Goal: Transaction & Acquisition: Download file/media

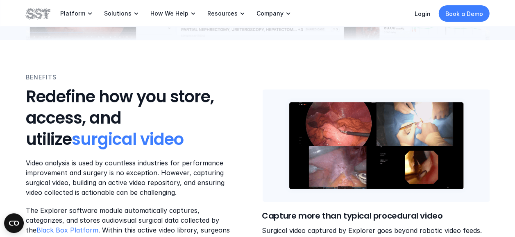
scroll to position [300, 0]
click at [276, 146] on img at bounding box center [376, 145] width 229 height 113
click at [239, 123] on div "BENEFITS Redefine how you store, access, and utilize surgical video" at bounding box center [140, 111] width 228 height 77
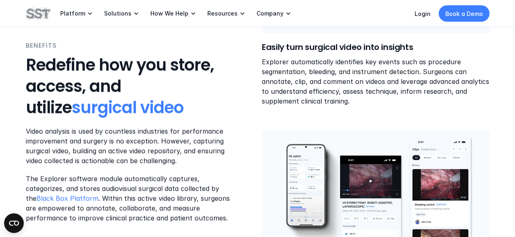
scroll to position [1063, 0]
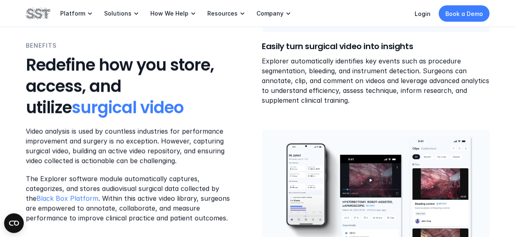
click at [227, 121] on div "BENEFITS Redefine how you store, access, and utilize surgical video Video analy…" at bounding box center [140, 132] width 228 height 182
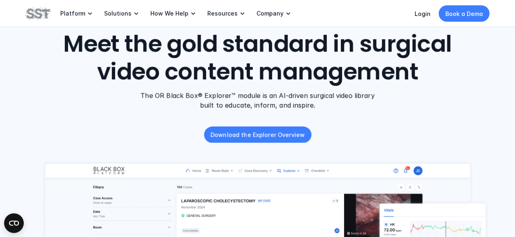
scroll to position [32, 0]
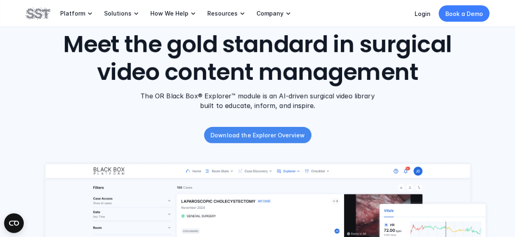
click at [277, 135] on p "Download the Explorer Overview" at bounding box center [258, 135] width 94 height 9
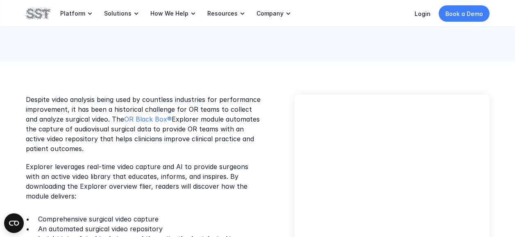
scroll to position [183, 0]
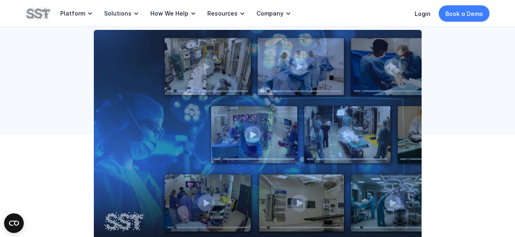
scroll to position [170, 0]
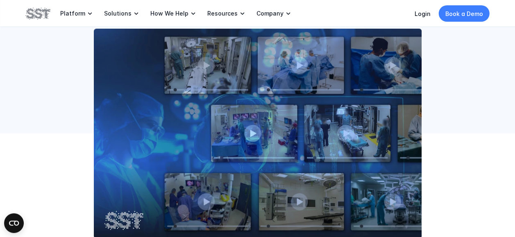
click at [259, 136] on img at bounding box center [258, 134] width 328 height 210
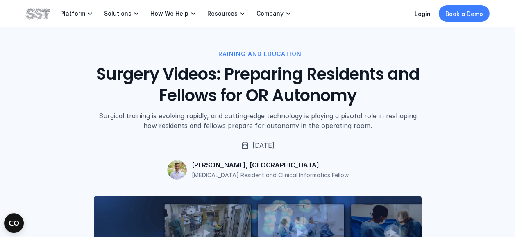
scroll to position [0, 0]
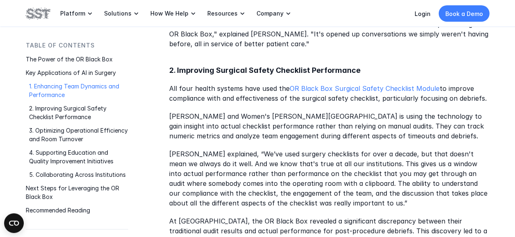
scroll to position [913, 0]
